Goal: Task Accomplishment & Management: Use online tool/utility

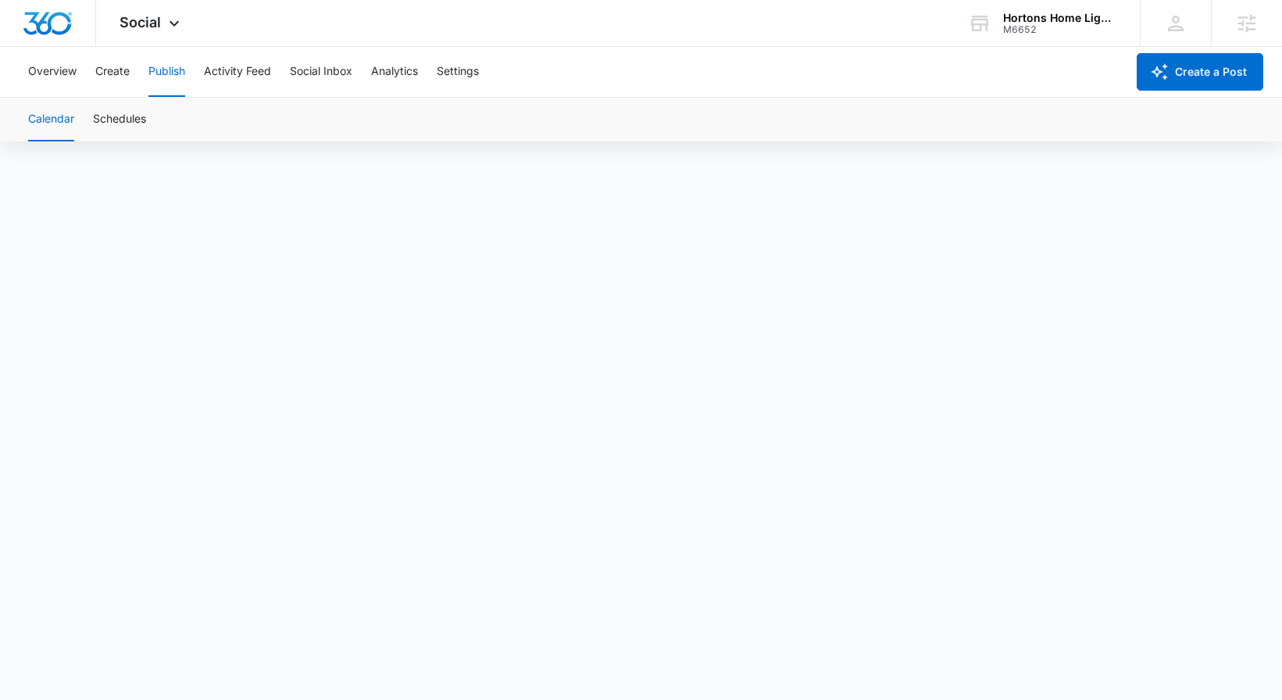
click at [170, 23] on icon at bounding box center [174, 23] width 19 height 19
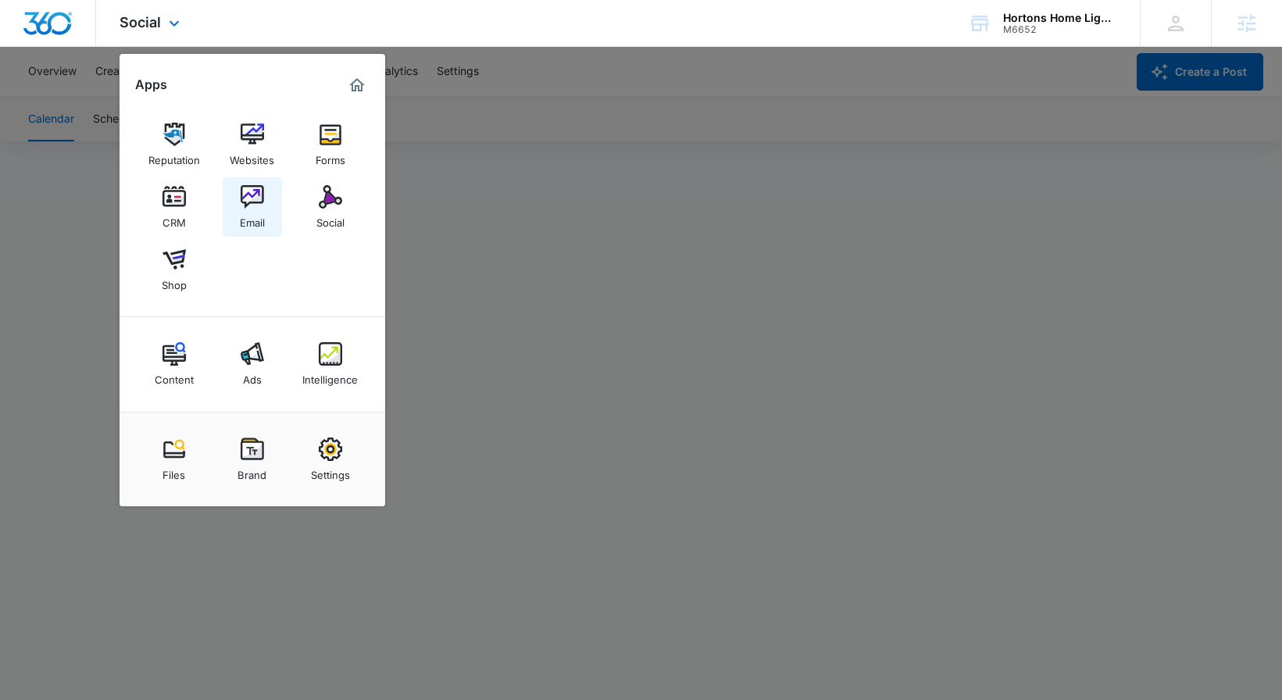
click at [266, 202] on link "Email" at bounding box center [252, 206] width 59 height 59
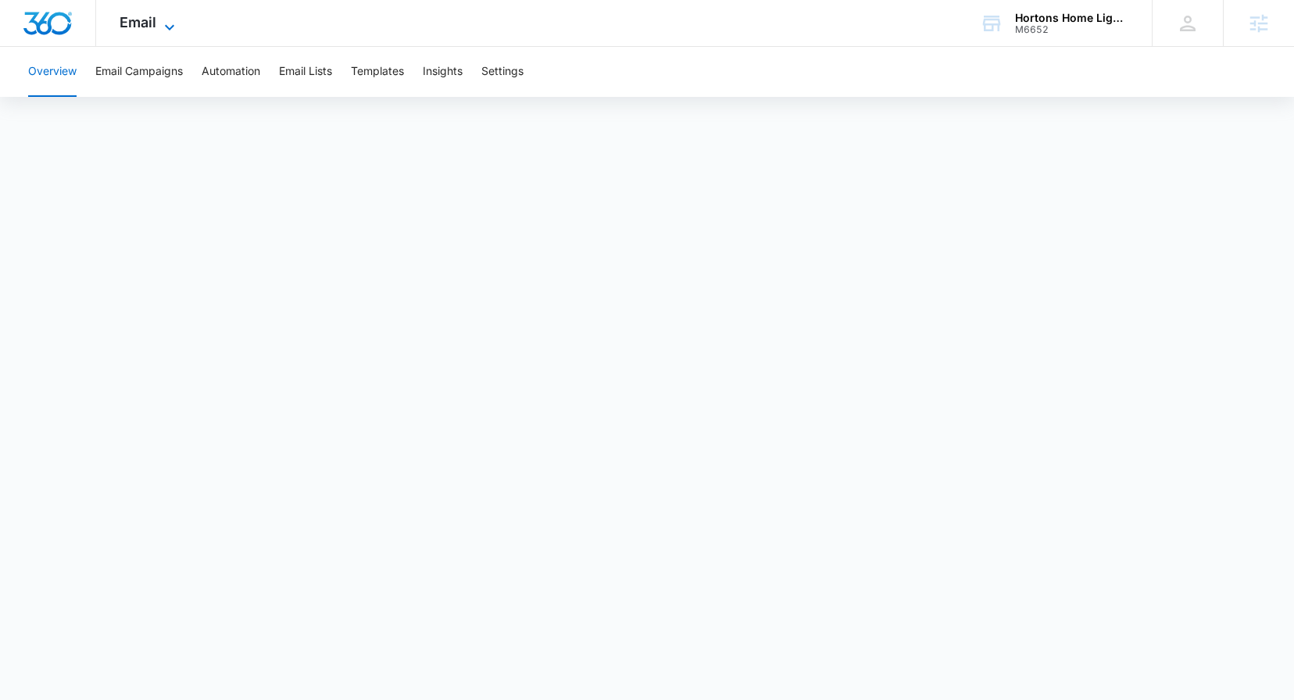
click at [142, 19] on span "Email" at bounding box center [138, 22] width 37 height 16
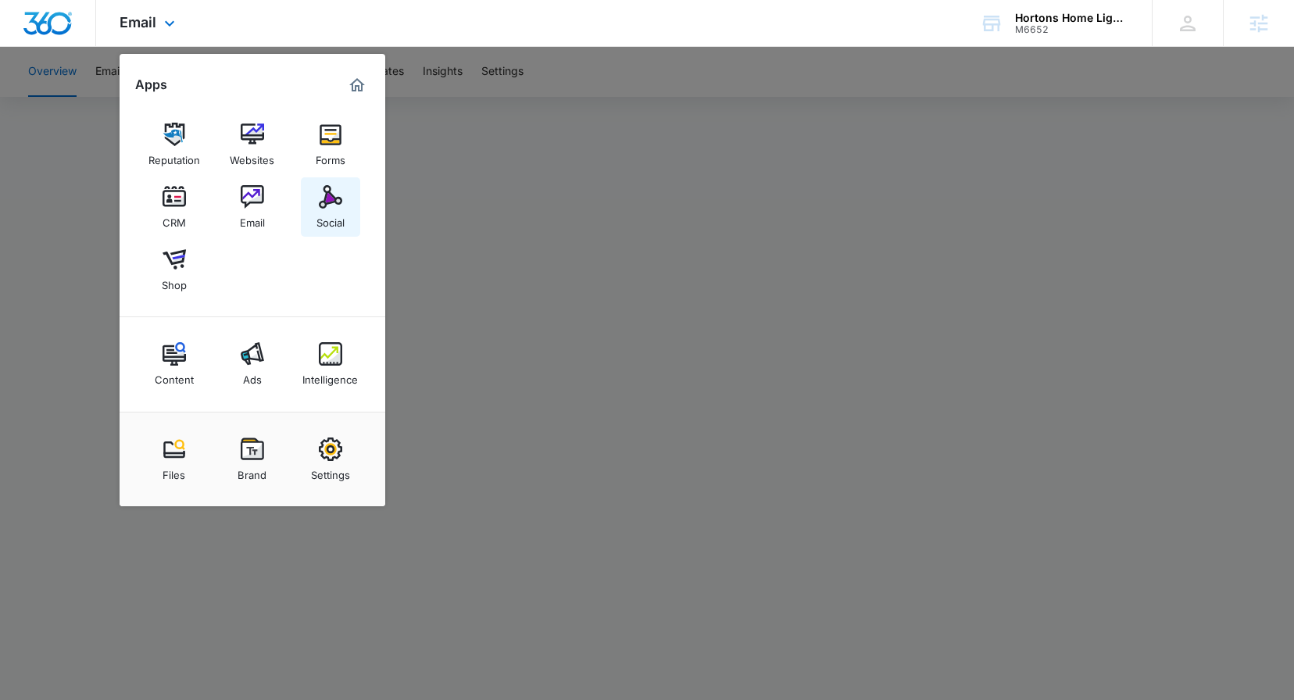
click at [324, 220] on div "Social" at bounding box center [331, 219] width 28 height 20
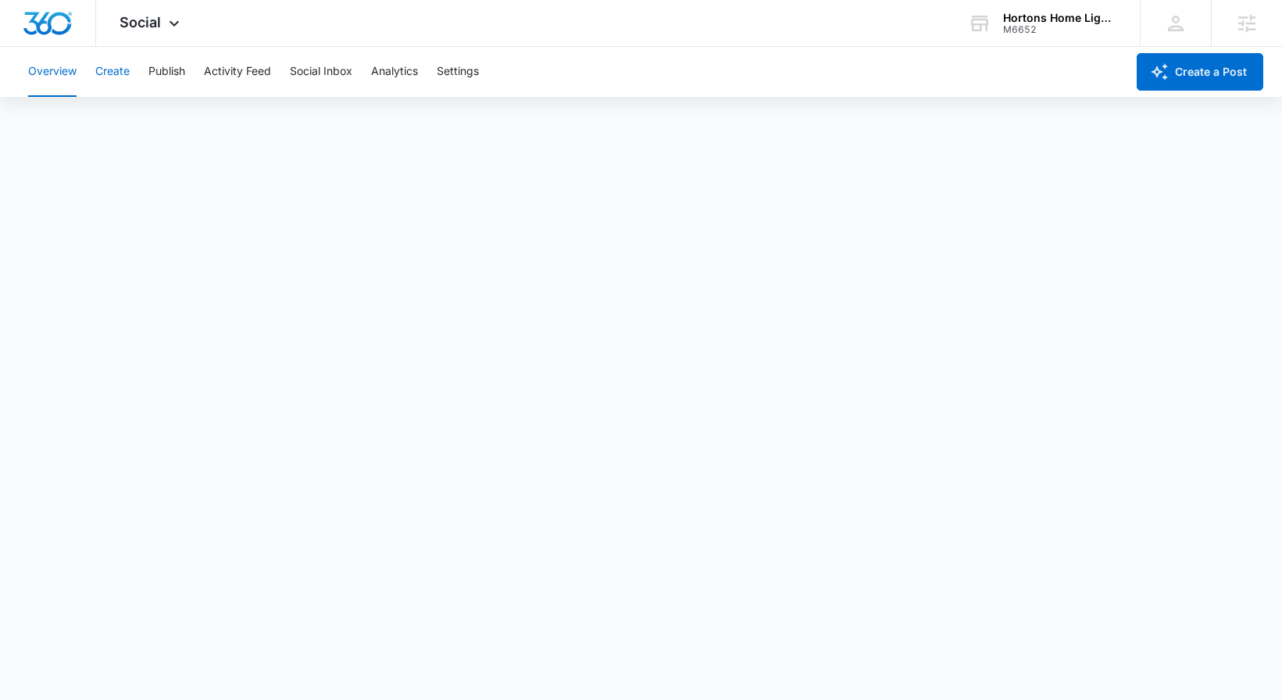
click at [108, 75] on button "Create" at bounding box center [112, 72] width 34 height 50
click at [156, 71] on button "Publish" at bounding box center [166, 72] width 37 height 50
click at [121, 73] on button "Create" at bounding box center [112, 72] width 34 height 50
click at [150, 124] on button "Approvals" at bounding box center [153, 120] width 52 height 44
click at [166, 67] on button "Publish" at bounding box center [166, 72] width 37 height 50
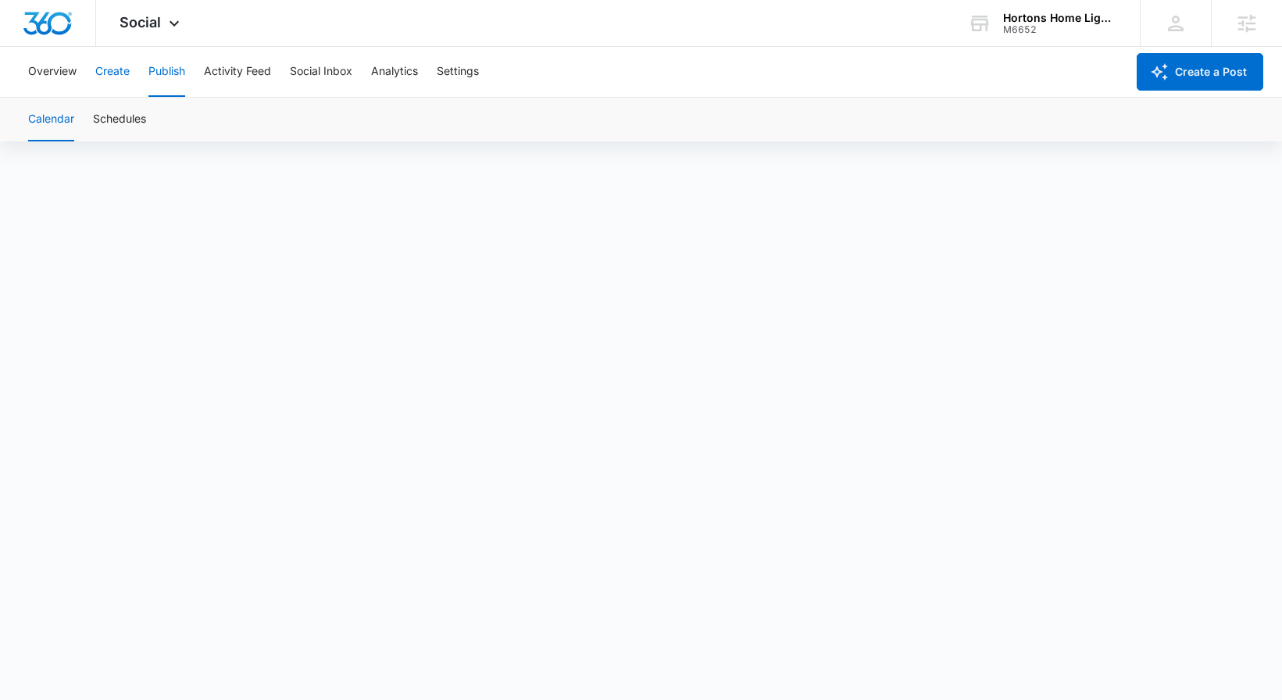
click at [116, 59] on button "Create" at bounding box center [112, 72] width 34 height 50
click at [182, 80] on button "Publish" at bounding box center [166, 72] width 37 height 50
click at [126, 72] on button "Create" at bounding box center [112, 72] width 34 height 50
click at [159, 69] on button "Publish" at bounding box center [166, 72] width 37 height 50
click at [117, 79] on button "Create" at bounding box center [112, 72] width 34 height 50
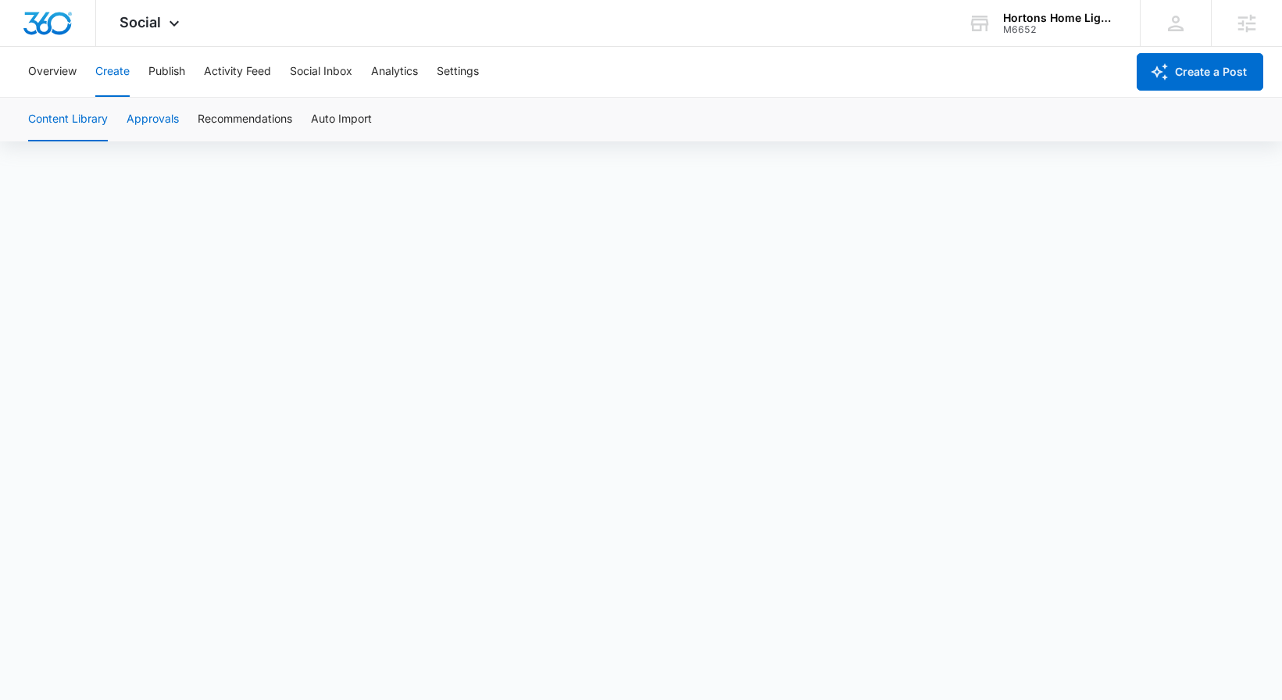
click at [163, 114] on button "Approvals" at bounding box center [153, 120] width 52 height 44
